Goal: Task Accomplishment & Management: Manage account settings

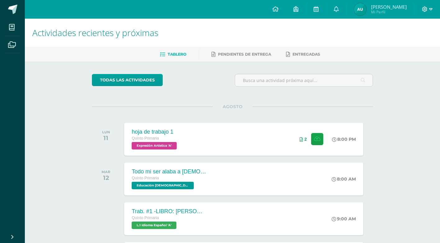
click at [431, 11] on icon at bounding box center [430, 10] width 3 height 6
click at [395, 45] on link "Cerrar sesión" at bounding box center [407, 42] width 49 height 9
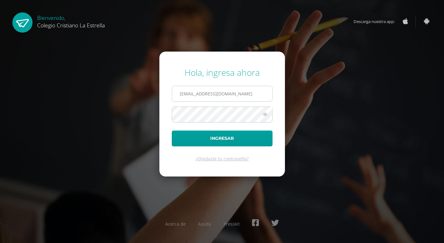
click at [234, 98] on input "[EMAIL_ADDRESS][DOMAIN_NAME]" at bounding box center [222, 93] width 100 height 15
type input "[EMAIL_ADDRESS][DOMAIN_NAME]"
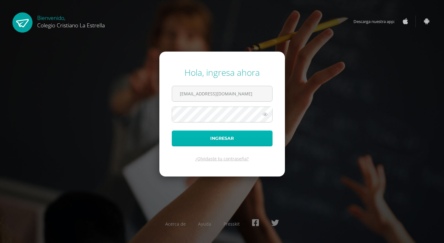
click at [222, 134] on button "Ingresar" at bounding box center [222, 138] width 101 height 16
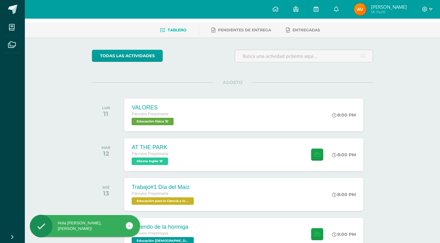
scroll to position [62, 0]
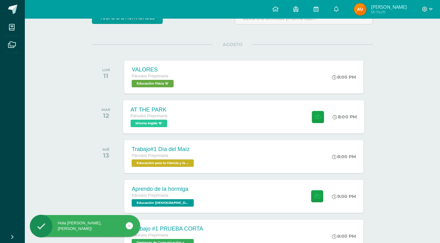
click at [154, 123] on span "Idioma Inglés 'B'" at bounding box center [149, 122] width 37 height 7
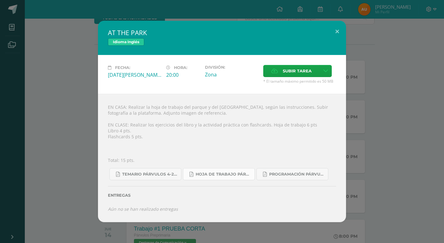
click at [200, 171] on link "Hoja de trabajo PÁRVULOS1.pdf" at bounding box center [219, 174] width 72 height 12
click at [281, 169] on link "Programación Párvulos Inglés A-B.pdf" at bounding box center [293, 174] width 72 height 12
click at [335, 28] on button at bounding box center [337, 31] width 18 height 21
